Goal: Communication & Community: Answer question/provide support

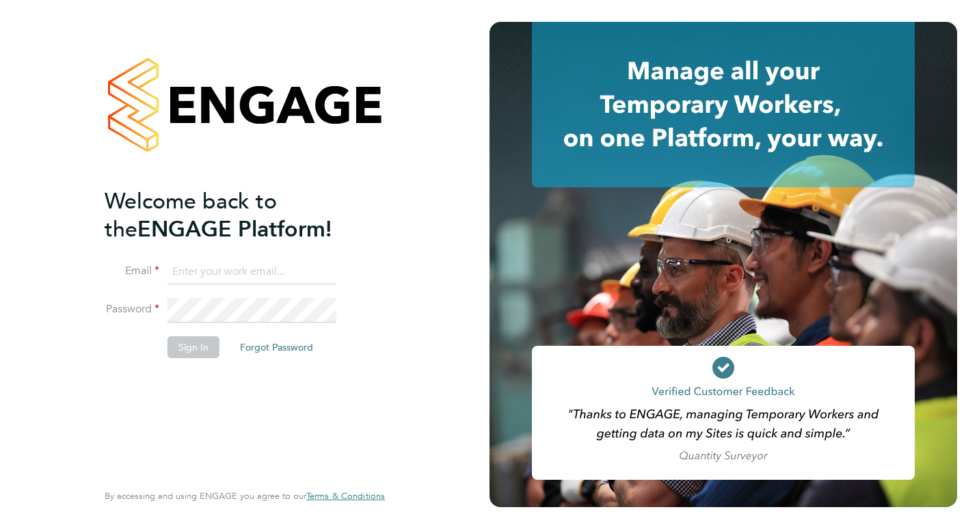
click at [257, 277] on input at bounding box center [251, 272] width 169 height 25
type input "hamza.idris@bgis.com"
click at [209, 341] on button "Sign In" at bounding box center [193, 347] width 52 height 22
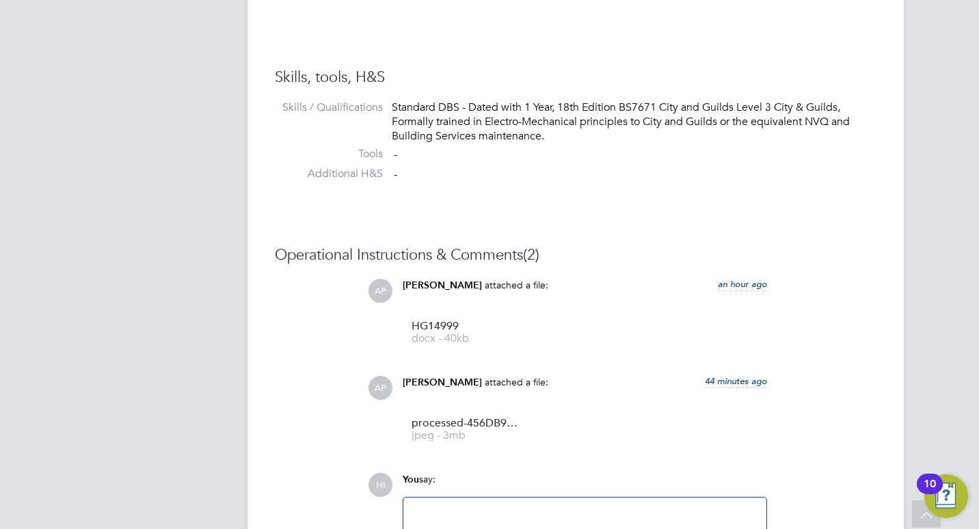
scroll to position [1230, 0]
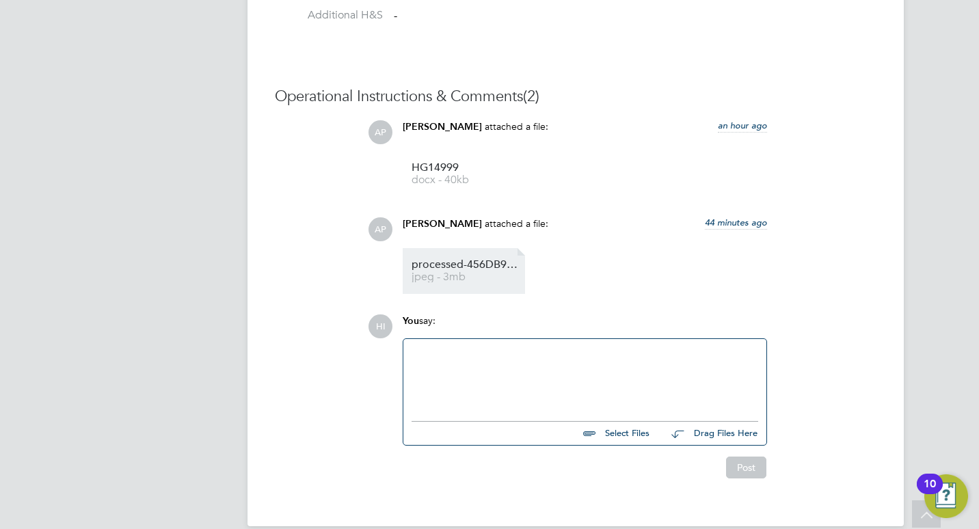
click at [460, 270] on span "processed-456DB99B-5B5D-45C3-9E36-8319F09B10AE" at bounding box center [465, 265] width 109 height 10
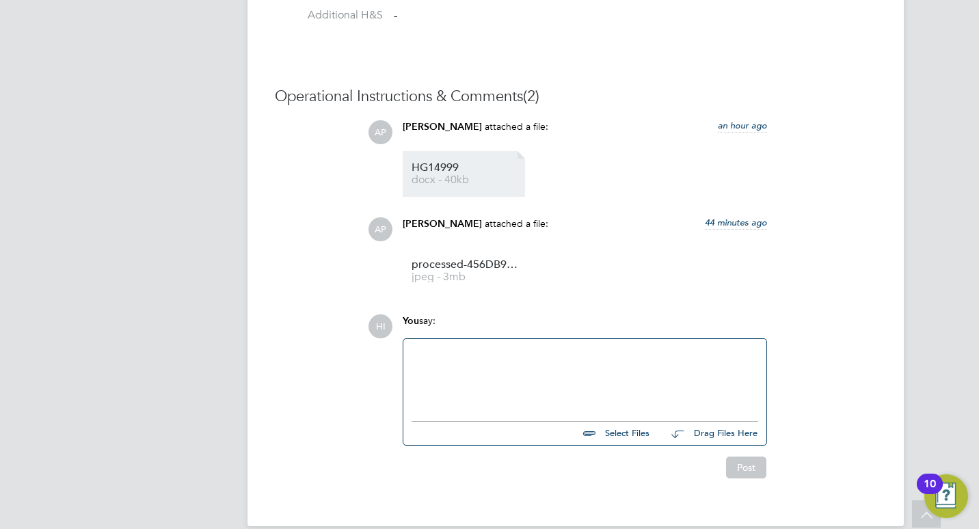
click at [428, 180] on span "docx - 40kb" at bounding box center [465, 180] width 109 height 10
click at [470, 362] on div at bounding box center [584, 376] width 346 height 59
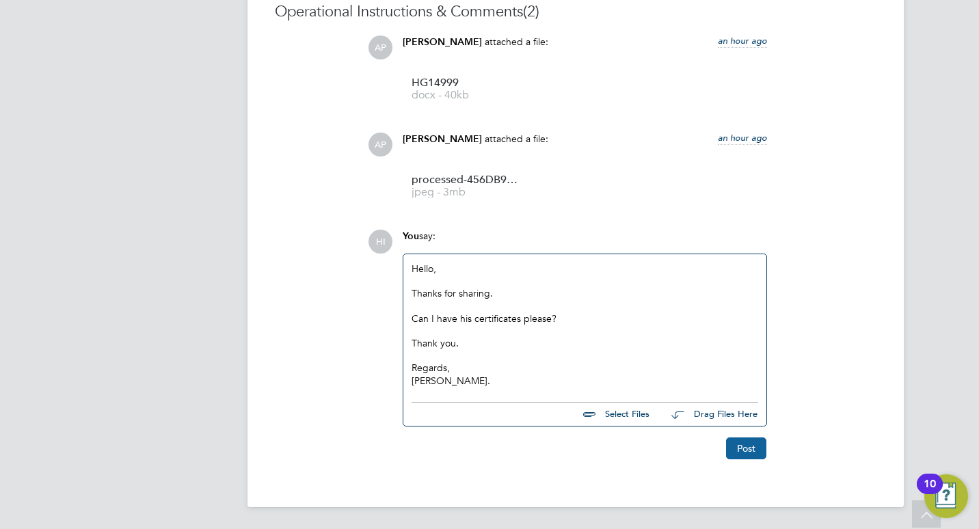
click at [732, 447] on button "Post" at bounding box center [746, 448] width 40 height 22
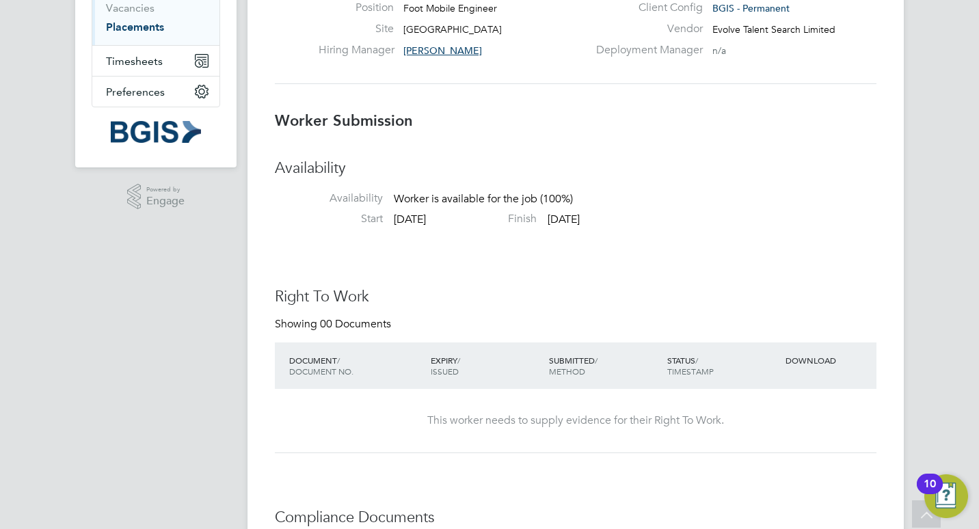
scroll to position [0, 0]
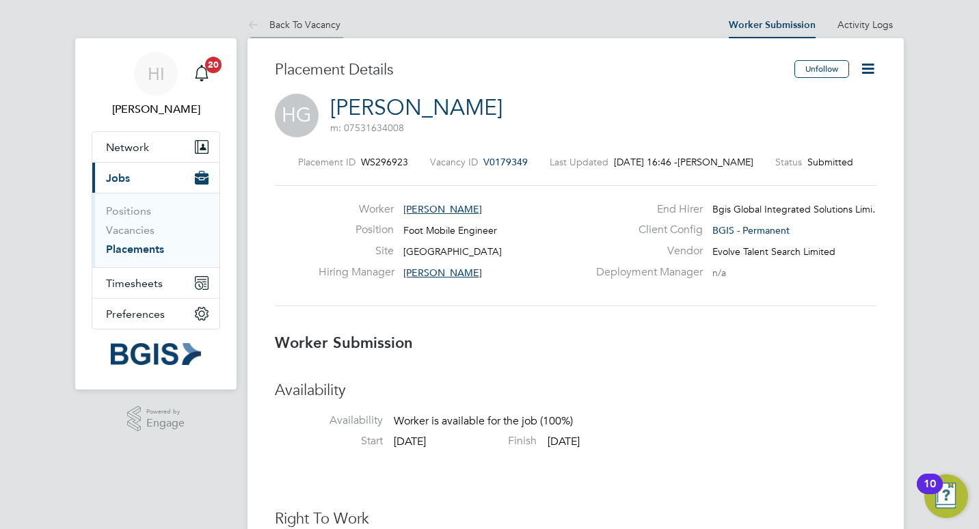
click at [315, 19] on link "Back To Vacancy" at bounding box center [293, 24] width 93 height 12
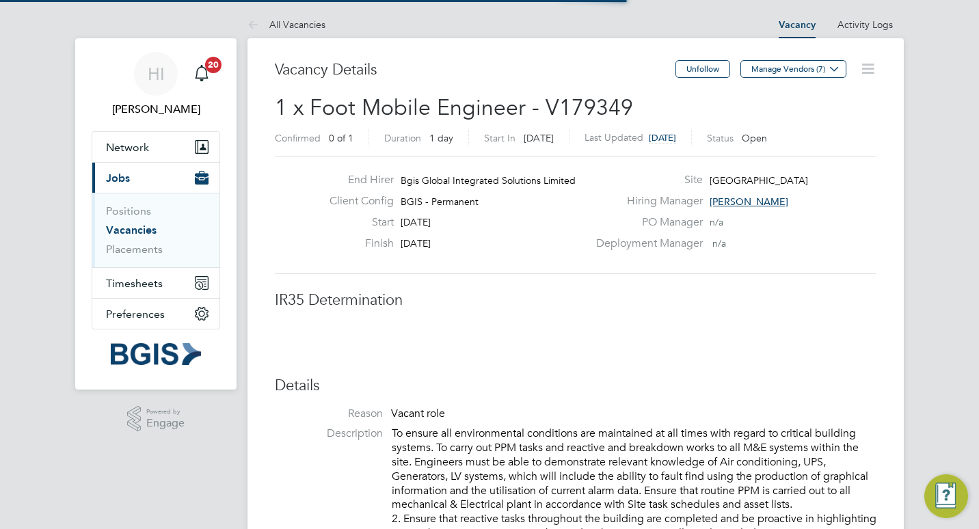
scroll to position [7, 7]
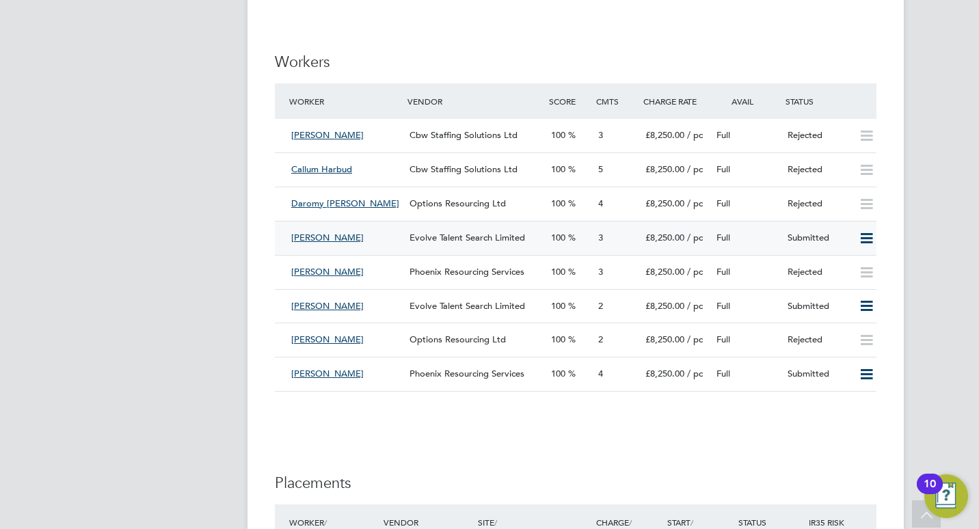
click at [458, 241] on span "Evolve Talent Search Limited" at bounding box center [466, 238] width 115 height 12
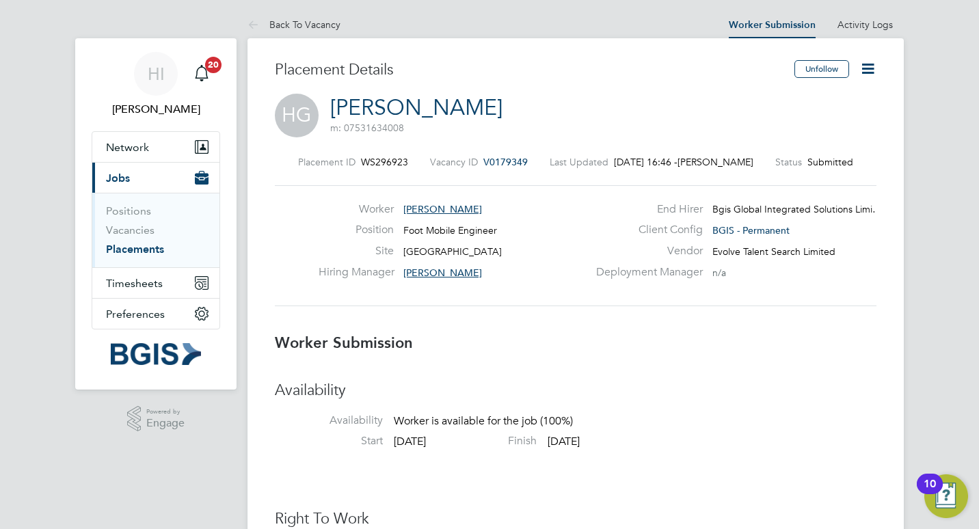
click at [868, 66] on icon at bounding box center [867, 68] width 17 height 17
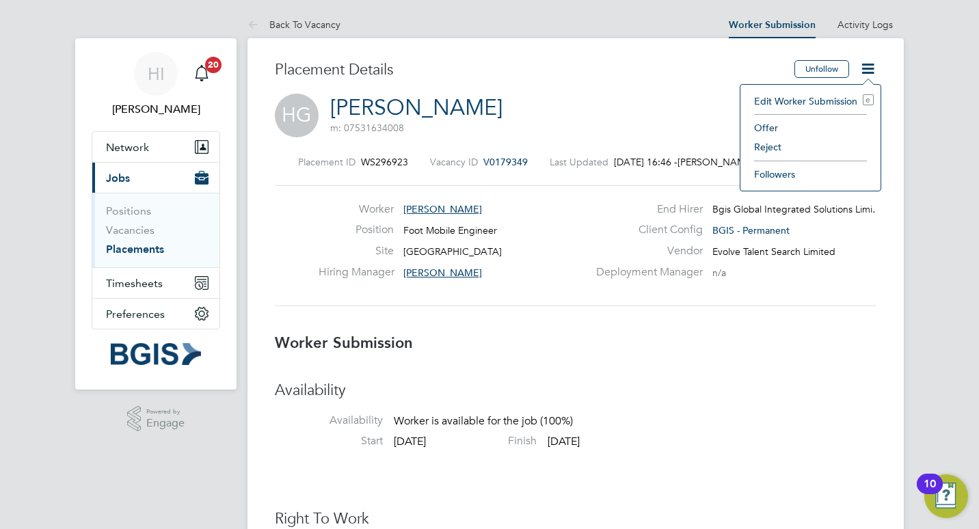
click at [842, 99] on li "Edit Worker Submission e" at bounding box center [810, 101] width 126 height 19
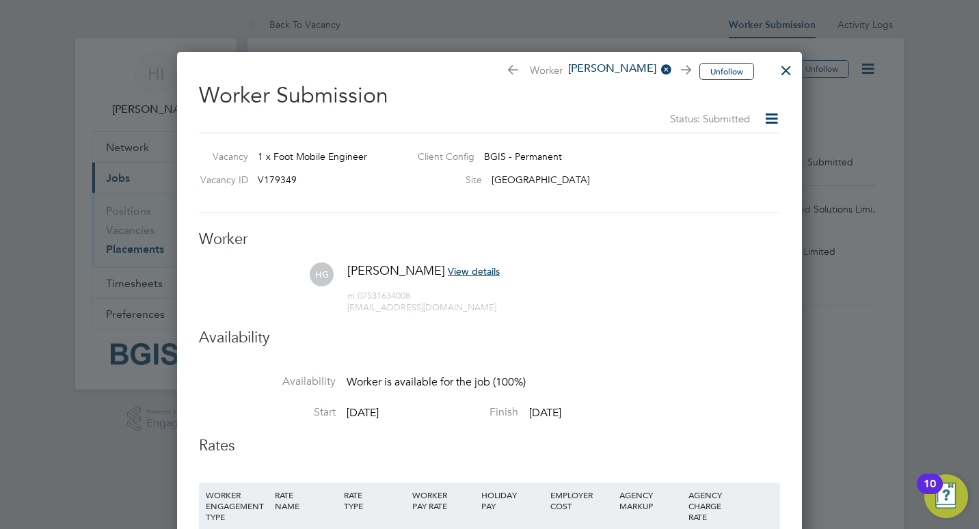
click at [777, 68] on div at bounding box center [786, 67] width 25 height 25
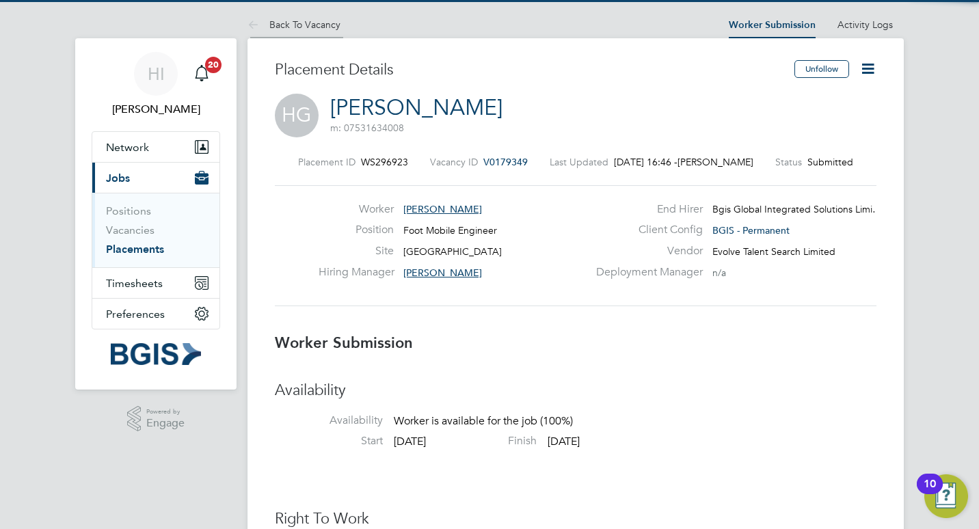
click at [284, 22] on link "Back To Vacancy" at bounding box center [293, 24] width 93 height 12
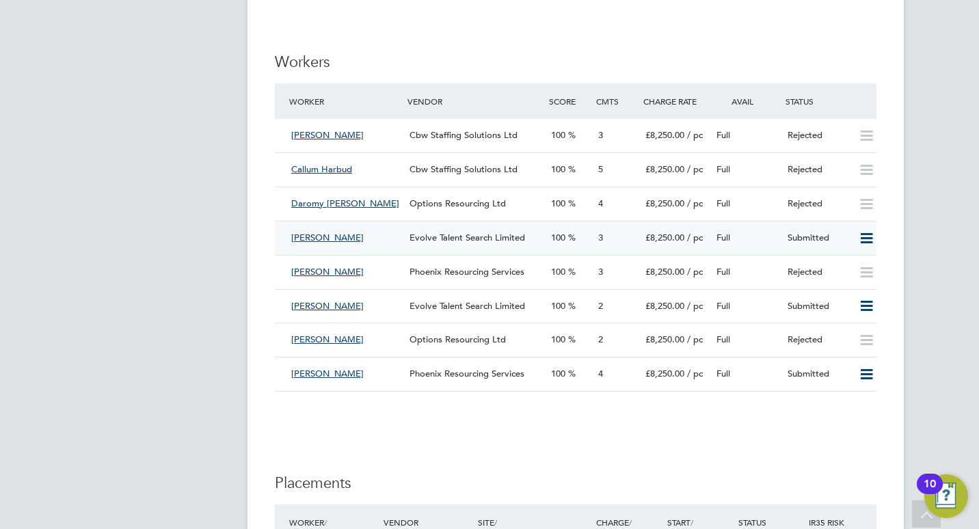
click at [345, 237] on div "[PERSON_NAME]" at bounding box center [345, 238] width 118 height 23
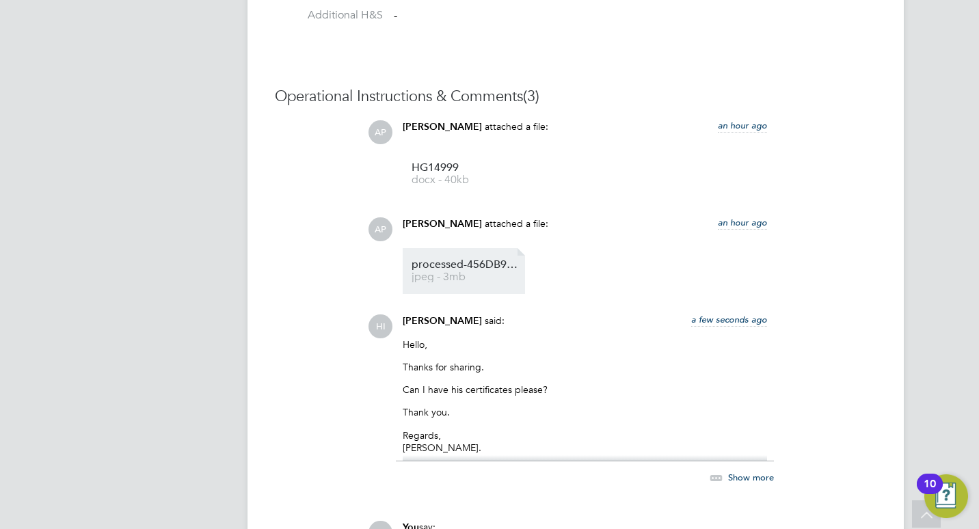
click at [449, 264] on span "processed-456DB99B-5B5D-45C3-9E36-8319F09B10AE" at bounding box center [465, 265] width 109 height 10
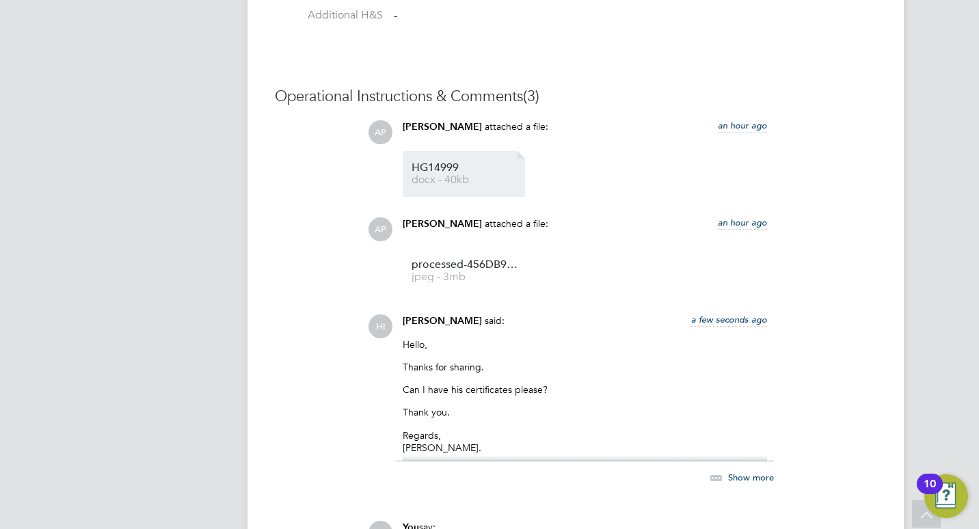
click at [436, 163] on span "HG14999" at bounding box center [465, 168] width 109 height 10
